Goal: Task Accomplishment & Management: Manage account settings

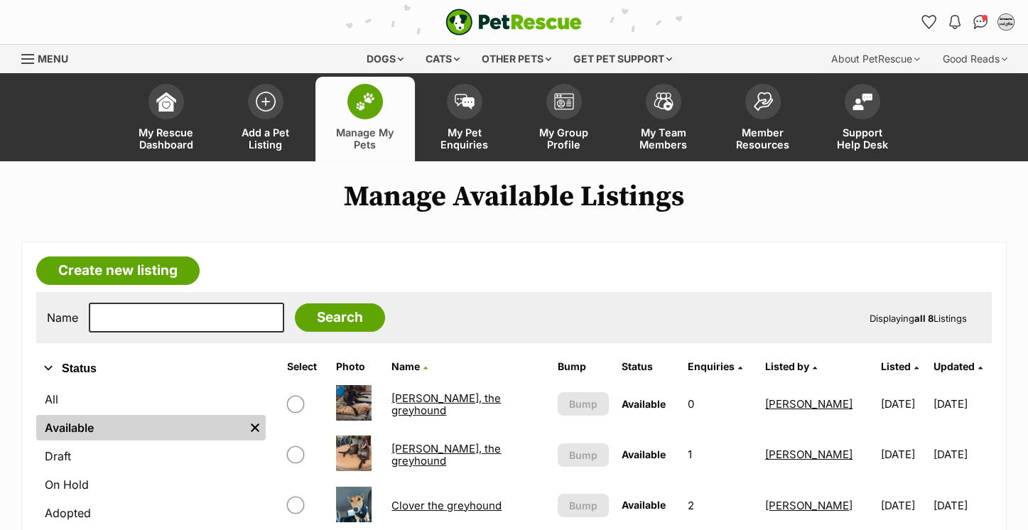
click at [370, 116] on span at bounding box center [365, 102] width 36 height 36
click at [569, 449] on span "Bump" at bounding box center [583, 455] width 28 height 15
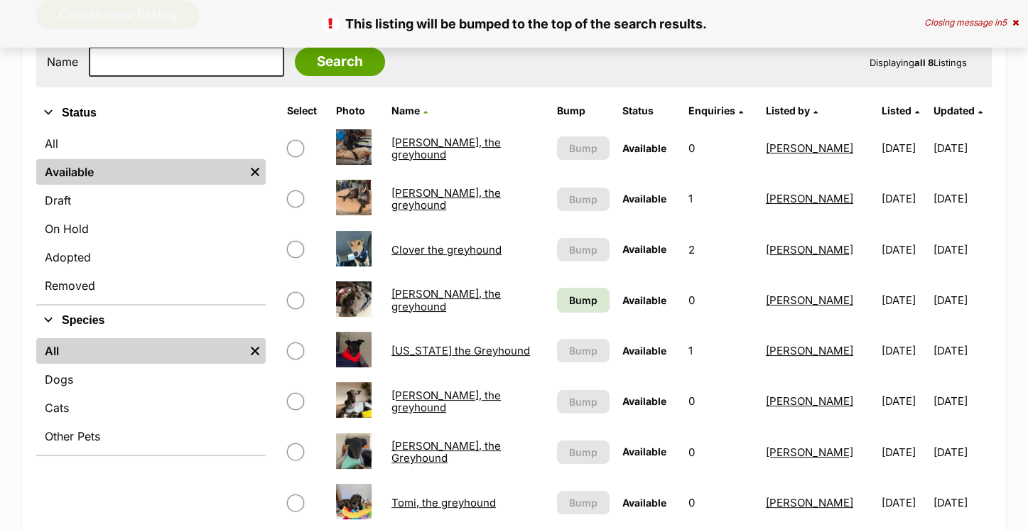
scroll to position [257, 0]
click at [572, 292] on span "Bump" at bounding box center [583, 299] width 28 height 15
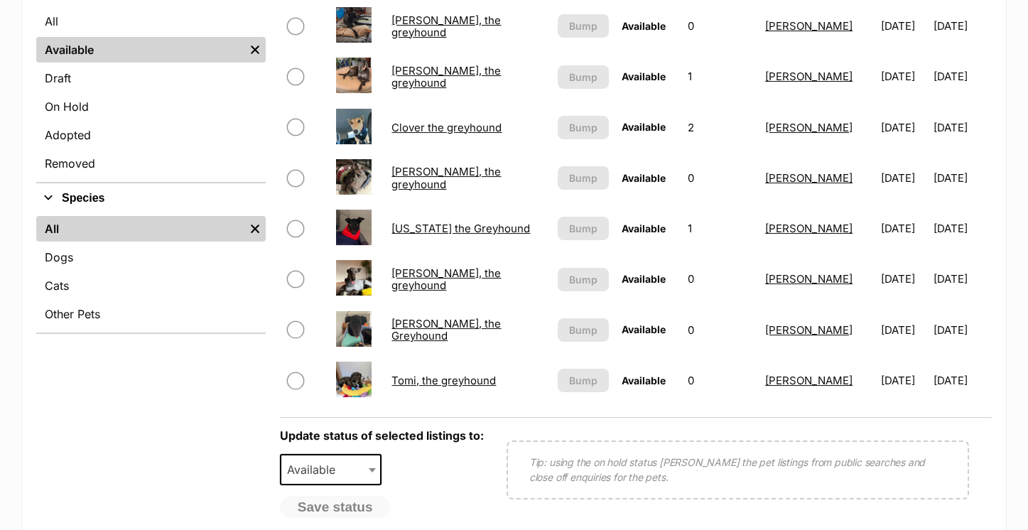
scroll to position [302, 0]
